Goal: Information Seeking & Learning: Learn about a topic

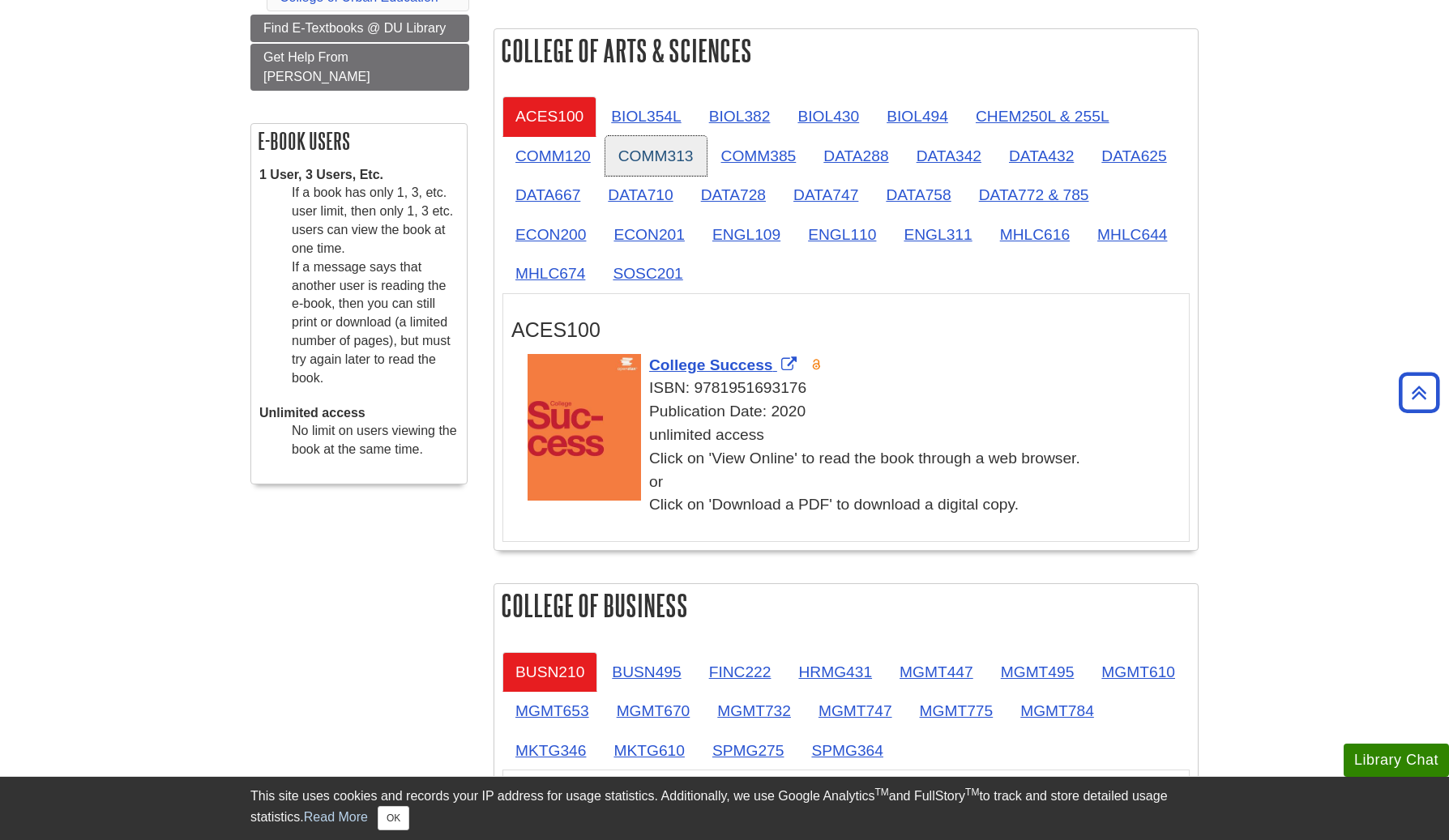
scroll to position [384, 0]
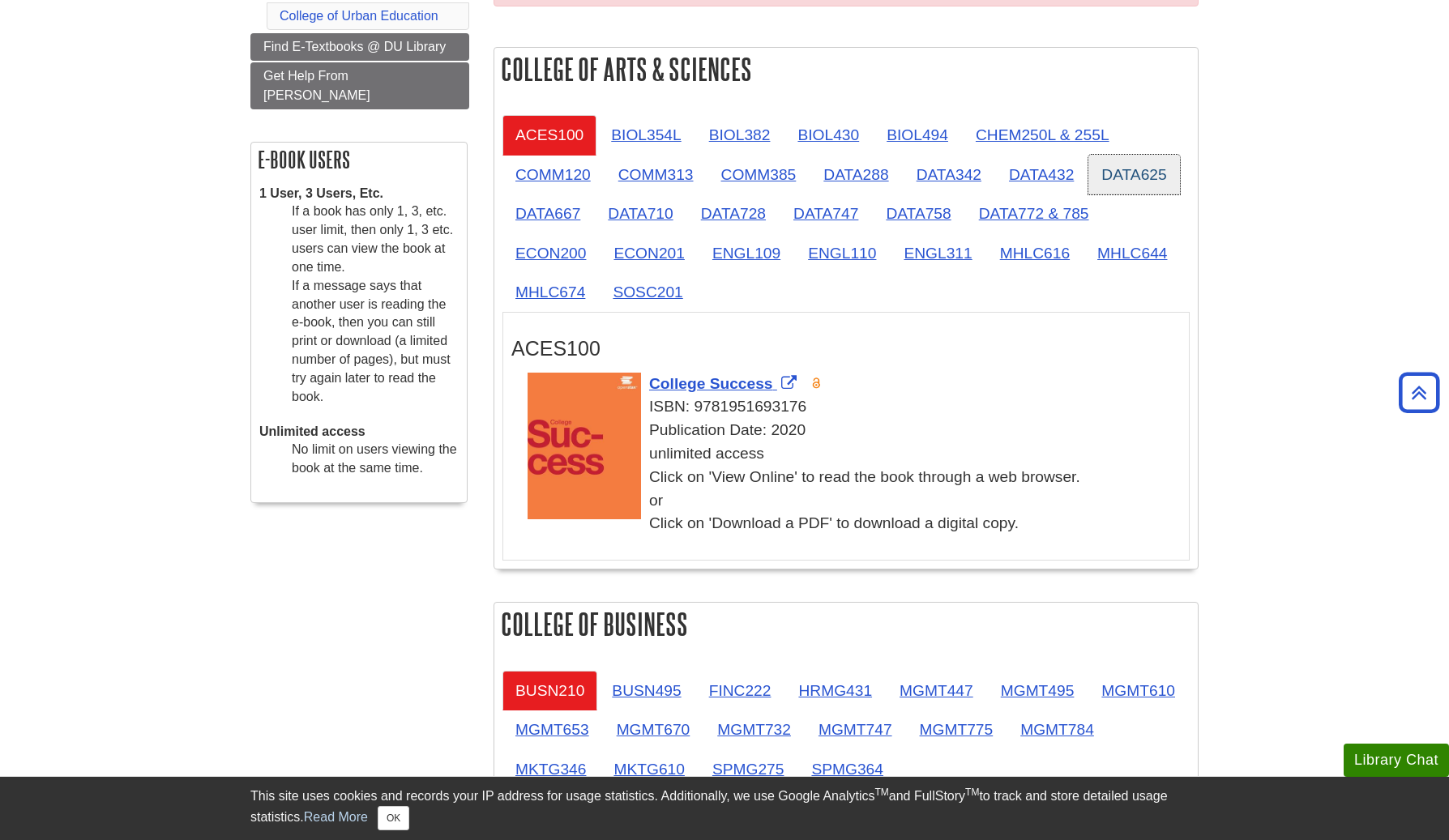
click at [1109, 174] on link "DATA625" at bounding box center [1134, 174] width 91 height 40
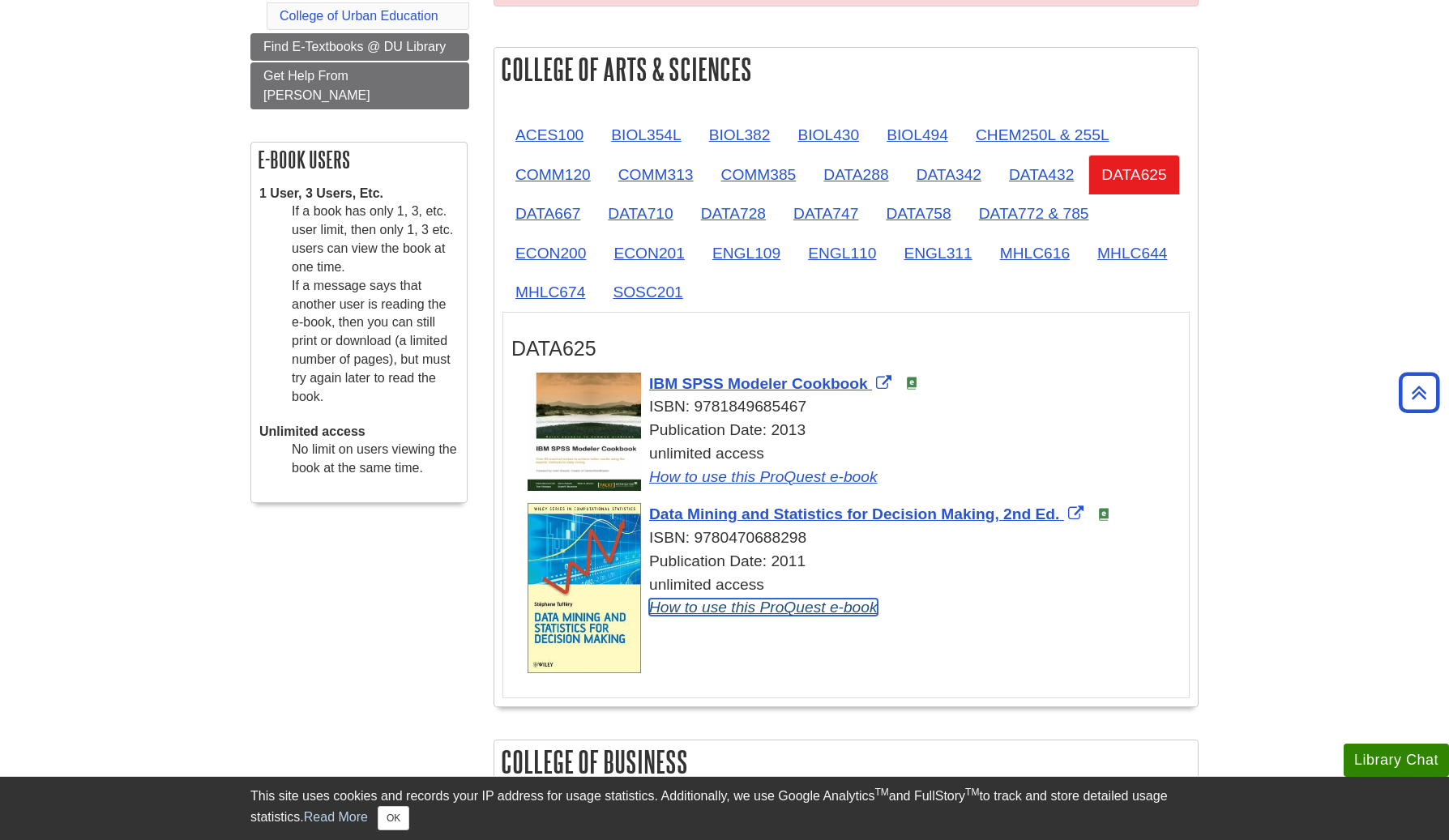
click at [716, 607] on link "How to use this ProQuest e-book" at bounding box center [762, 607] width 228 height 17
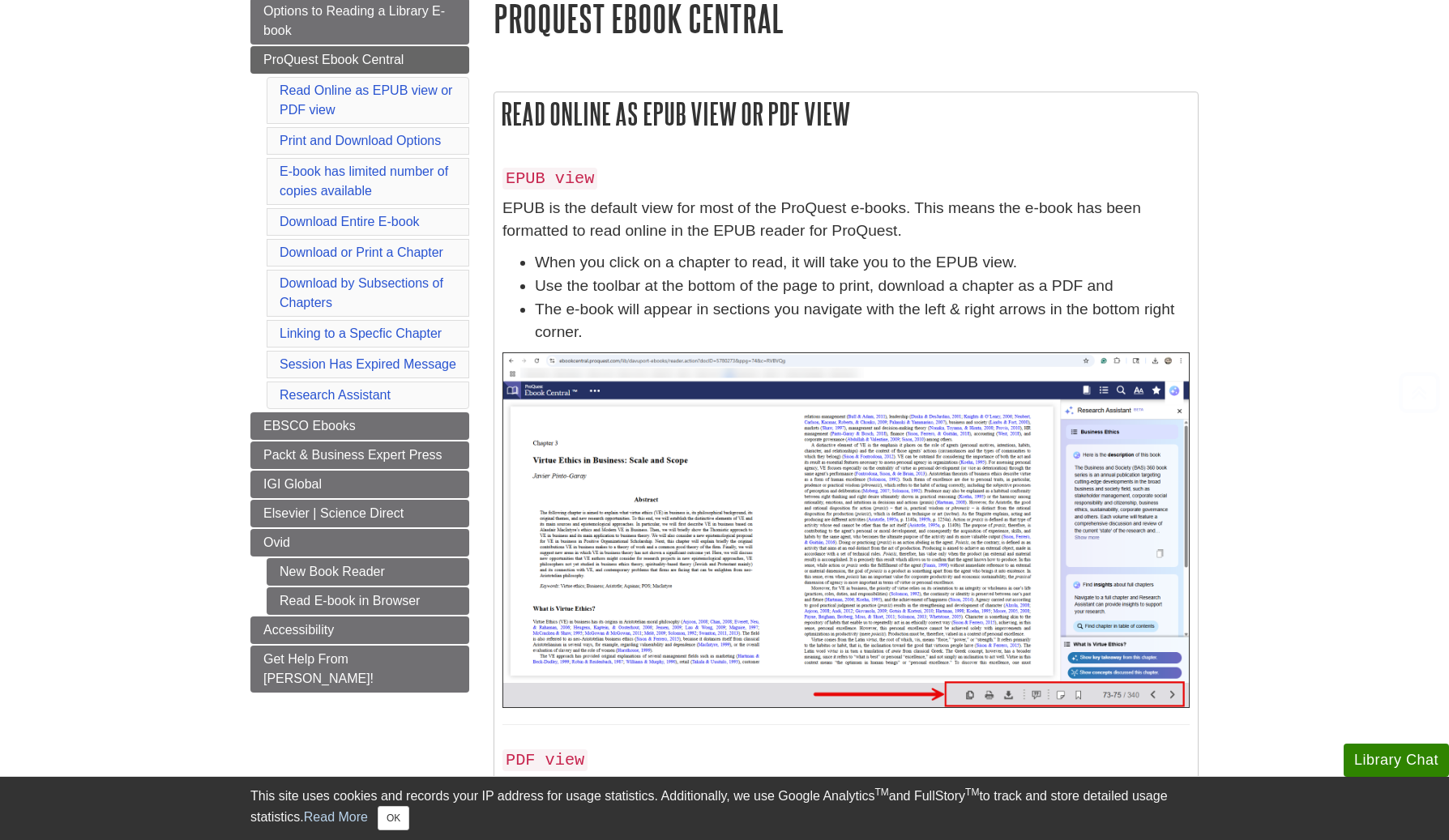
scroll to position [369, 0]
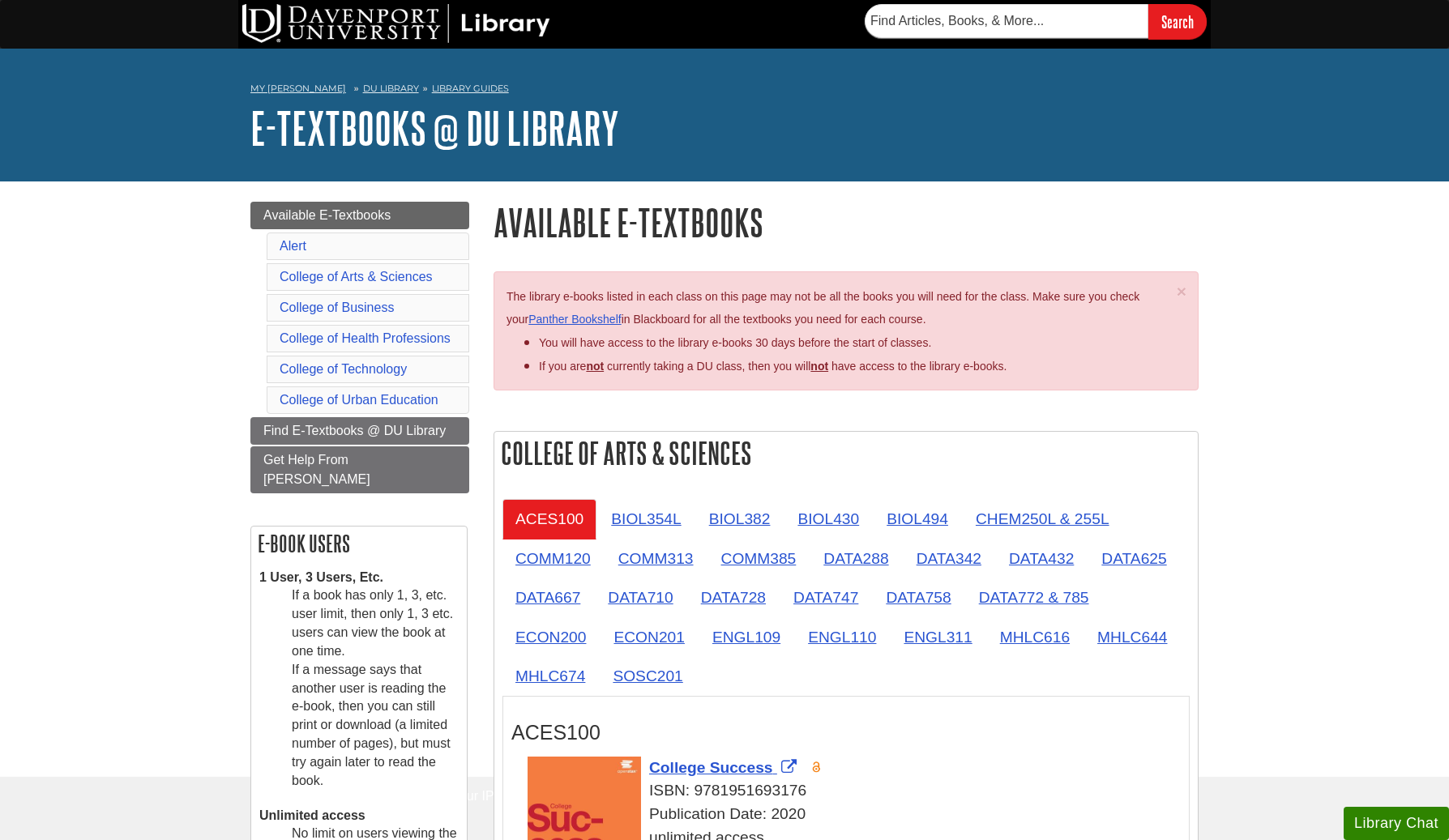
scroll to position [384, 0]
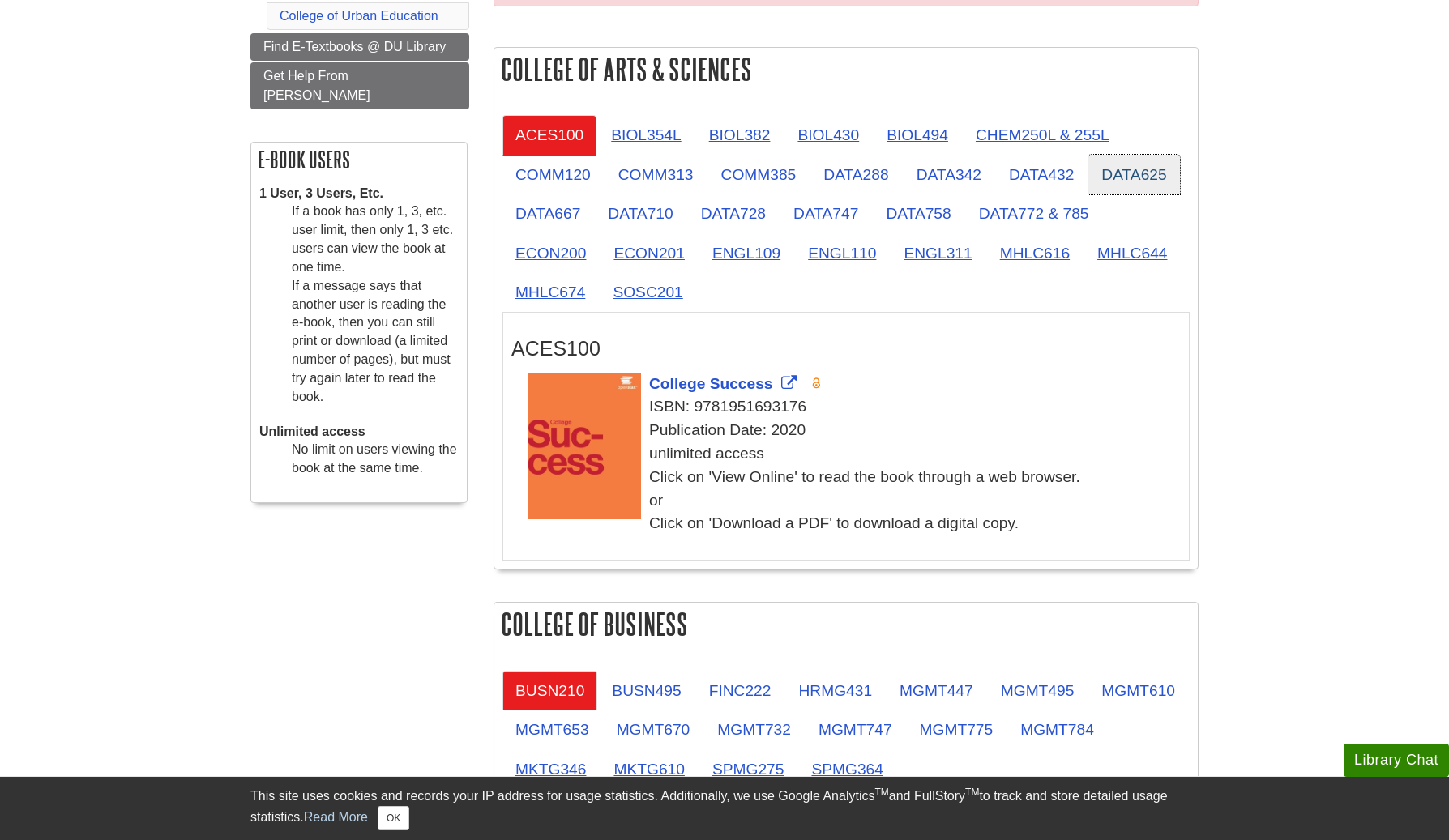
click at [1134, 163] on link "DATA625" at bounding box center [1134, 174] width 91 height 40
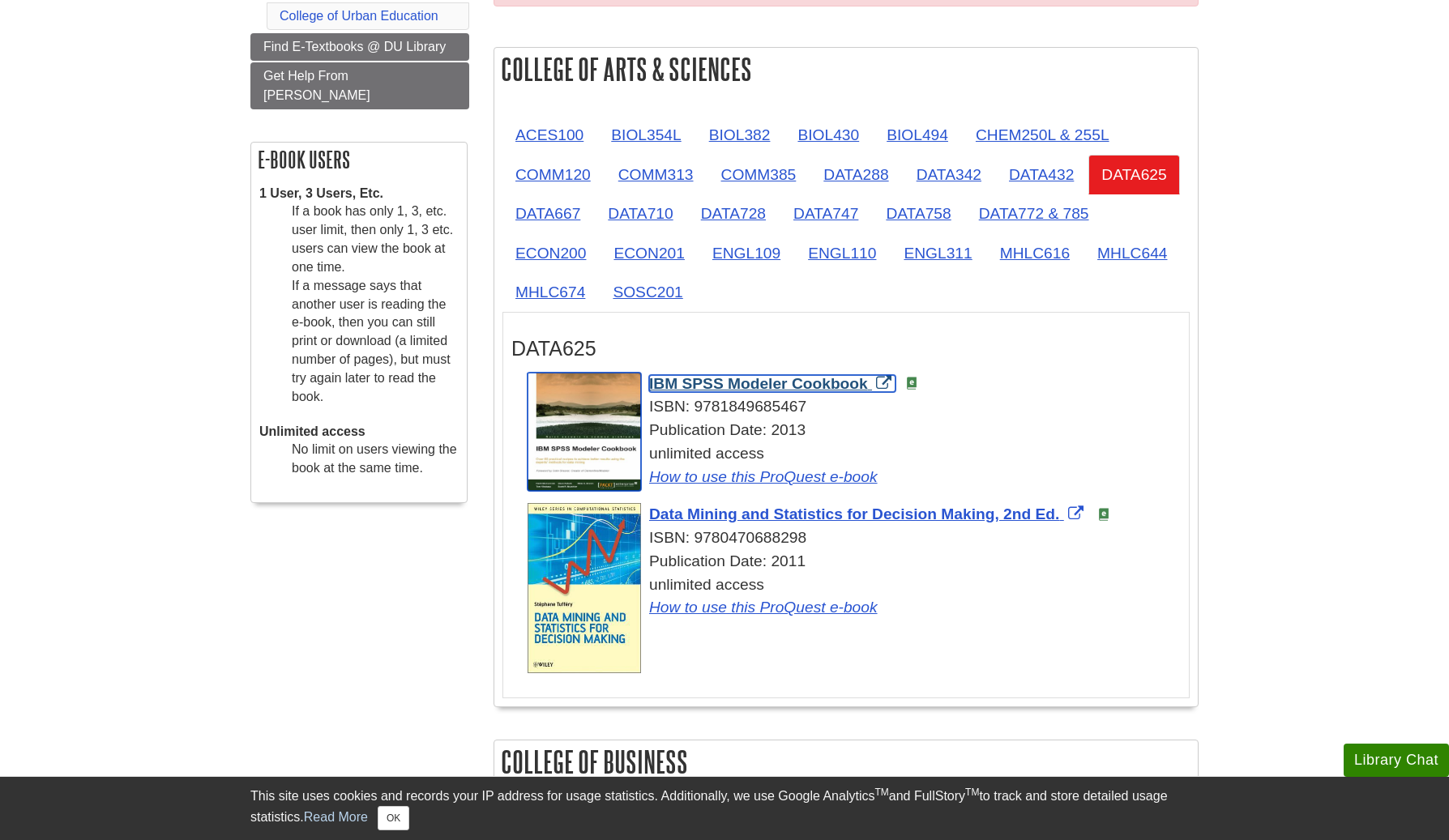
click at [796, 380] on span "IBM SPSS Modeler Cookbook" at bounding box center [758, 384] width 219 height 17
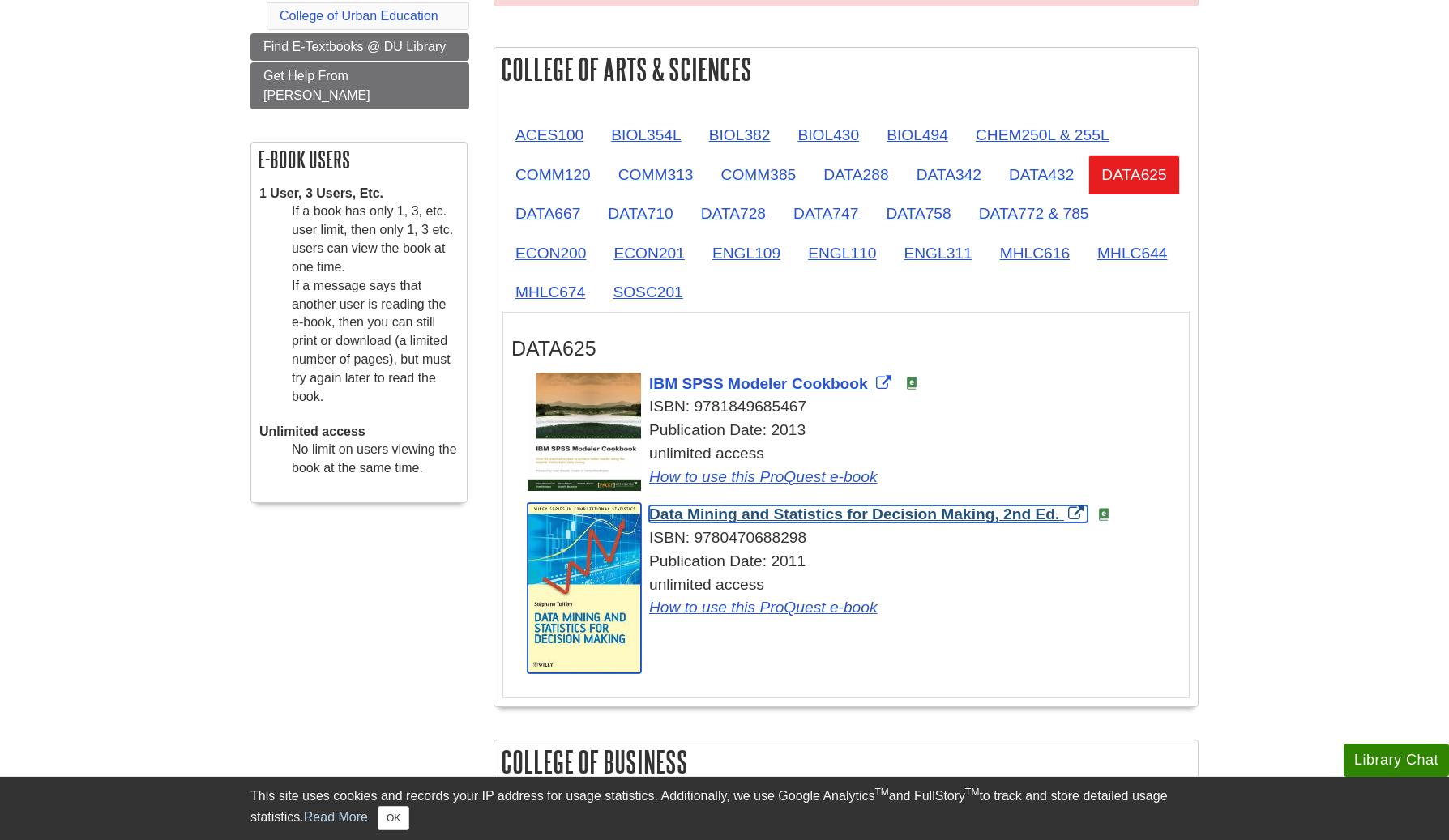
click at [728, 520] on span "Data Mining and Statistics for Decision Making, 2nd Ed." at bounding box center [853, 514] width 410 height 17
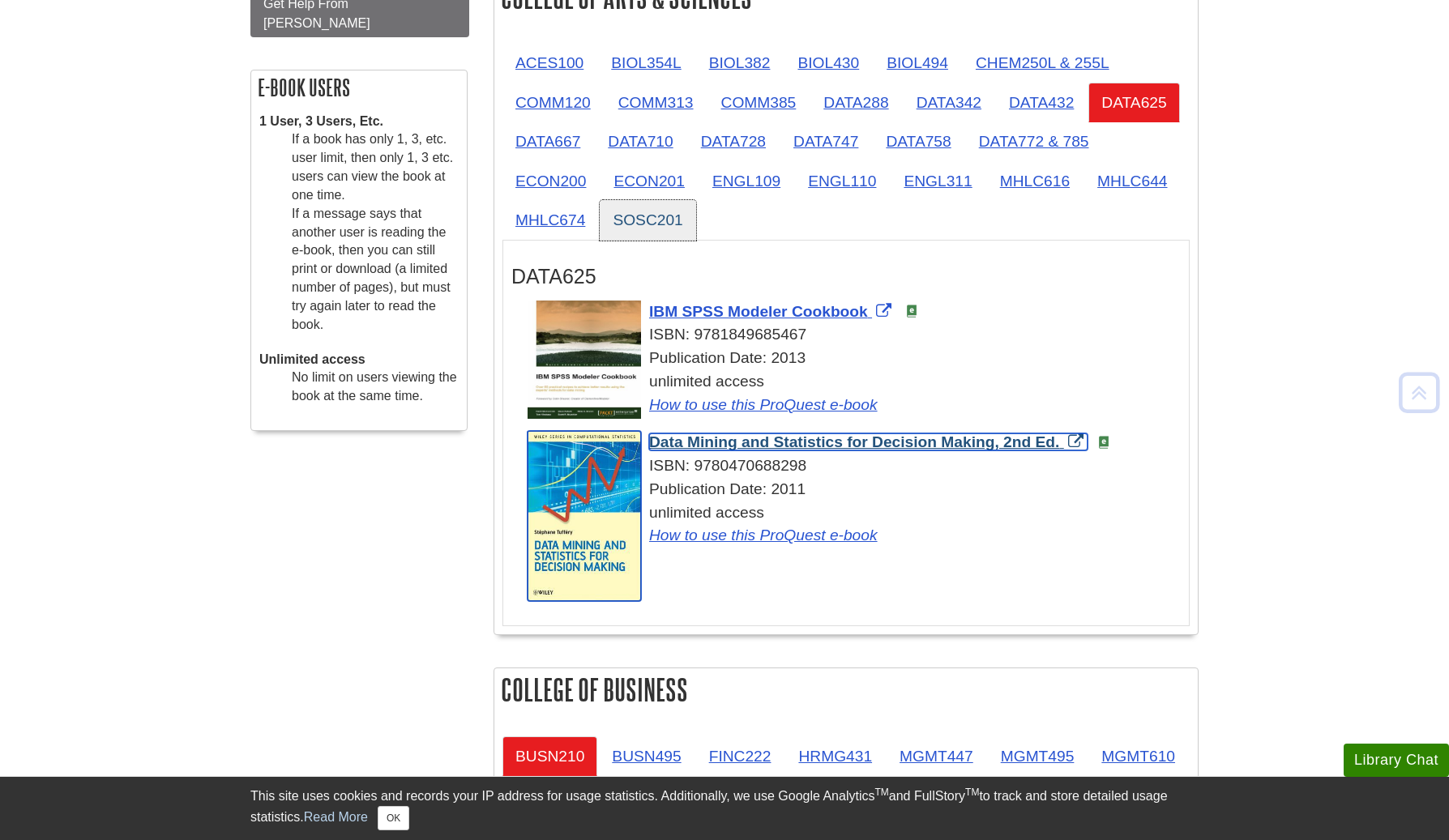
scroll to position [464, 0]
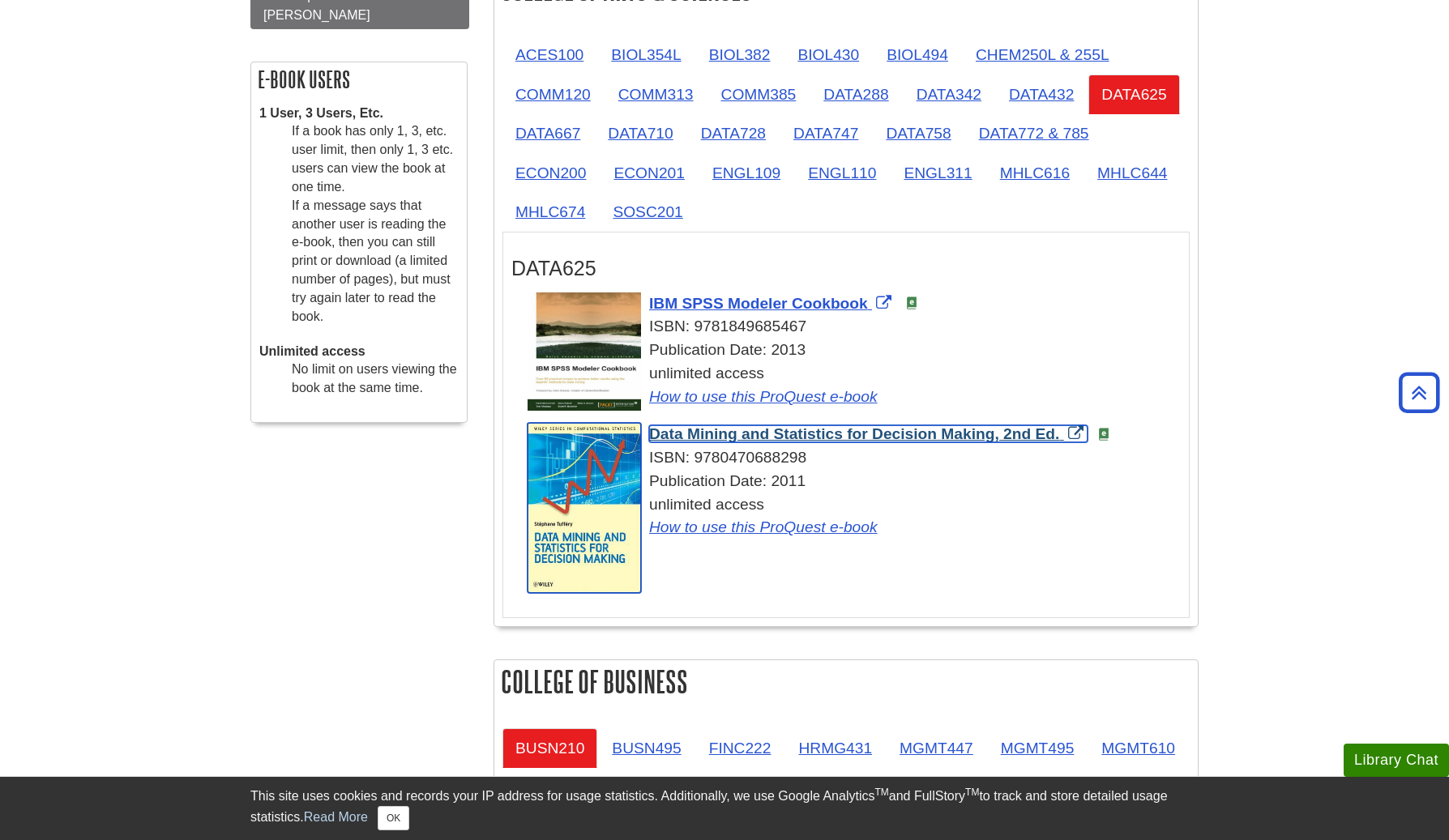
click at [738, 438] on span "Data Mining and Statistics for Decision Making, 2nd Ed." at bounding box center [853, 434] width 410 height 17
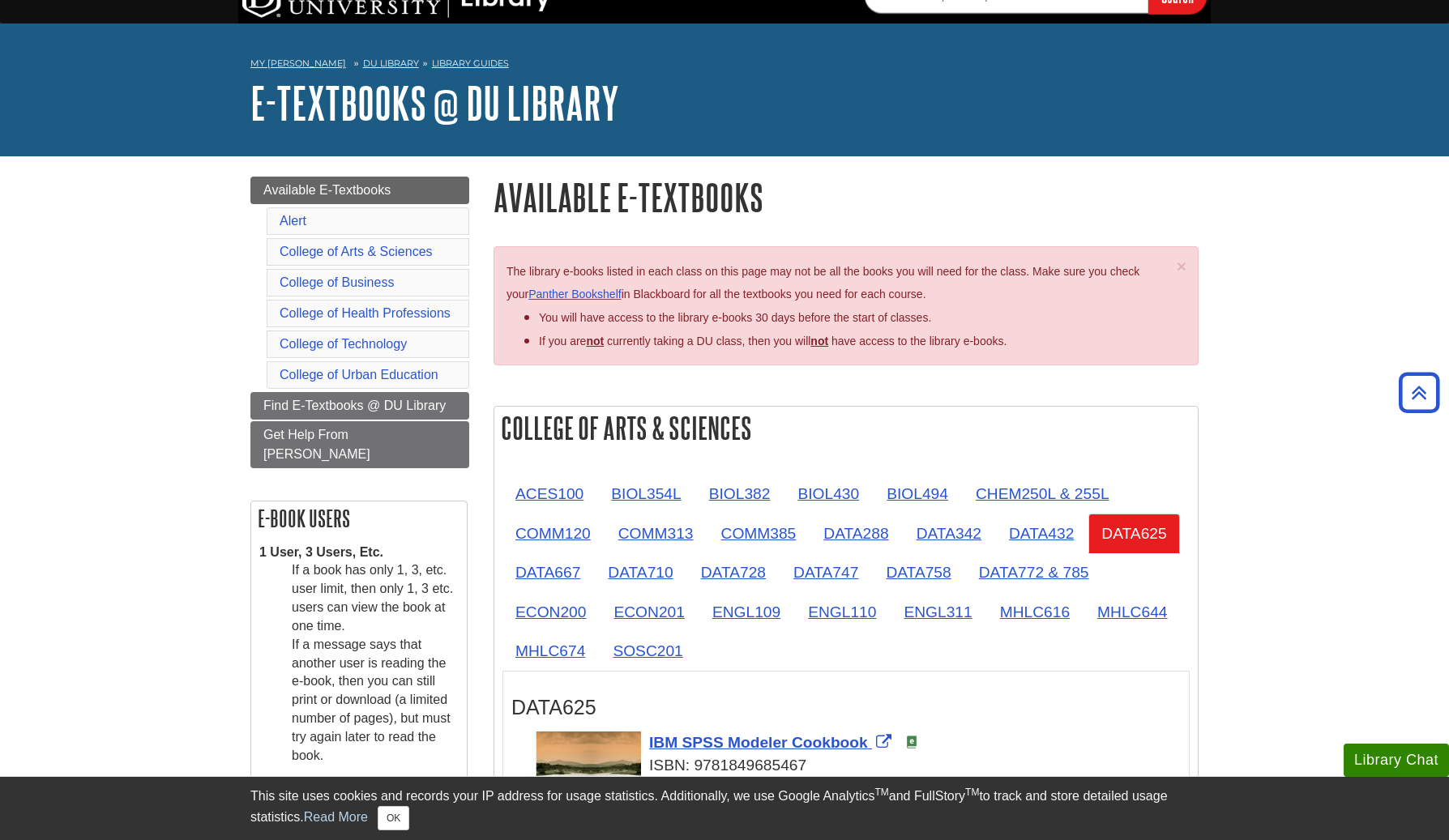
scroll to position [0, 0]
